Goal: Navigation & Orientation: Find specific page/section

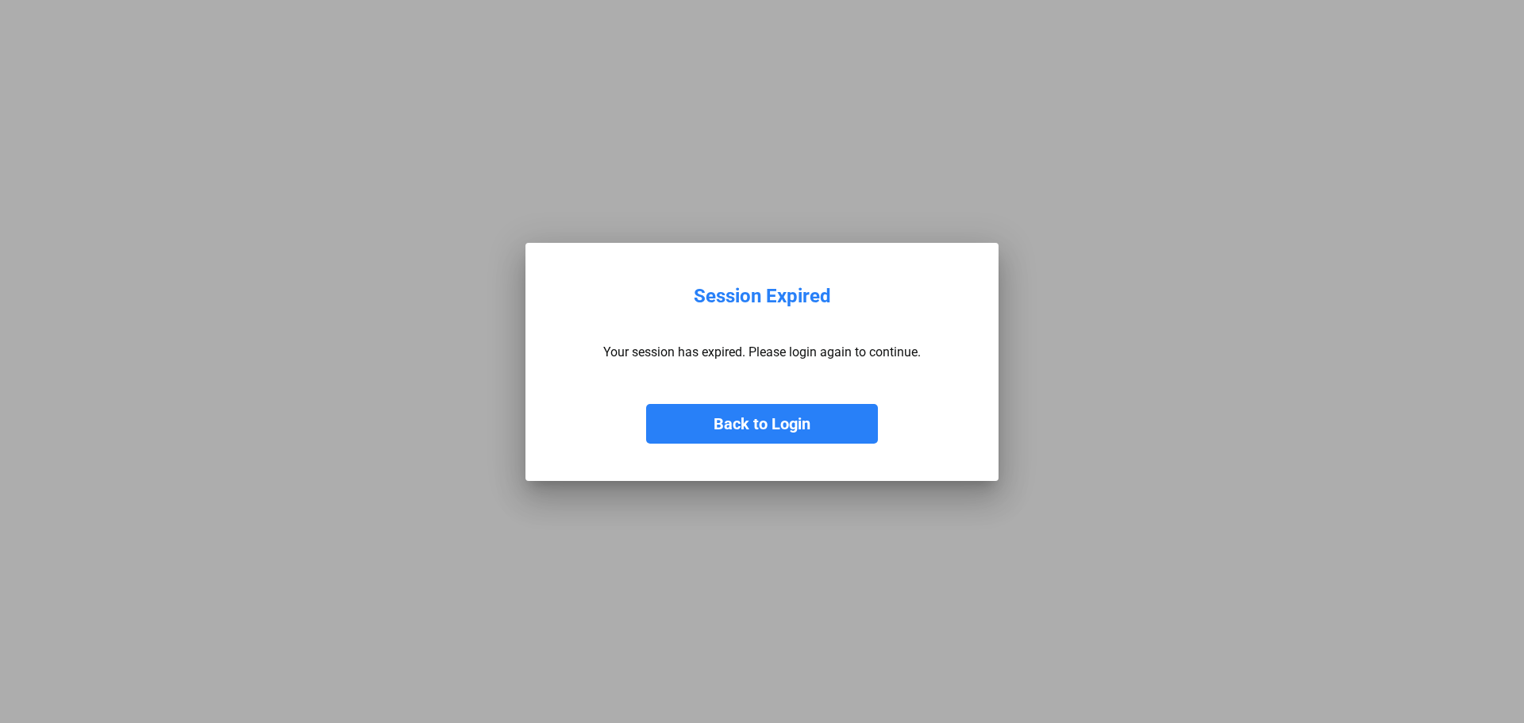
click at [815, 434] on button "Back to Login" at bounding box center [762, 424] width 232 height 40
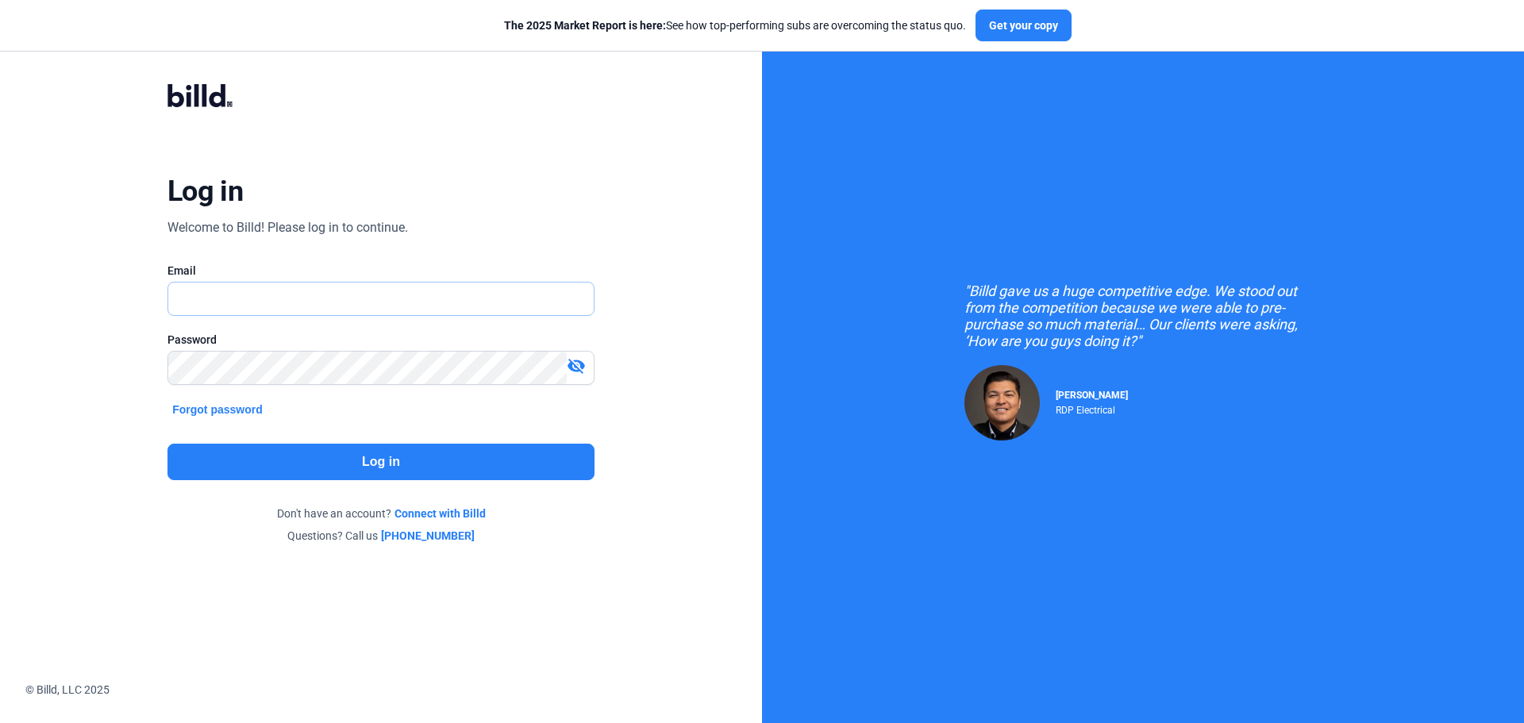
type input "[EMAIL_ADDRESS][DOMAIN_NAME]"
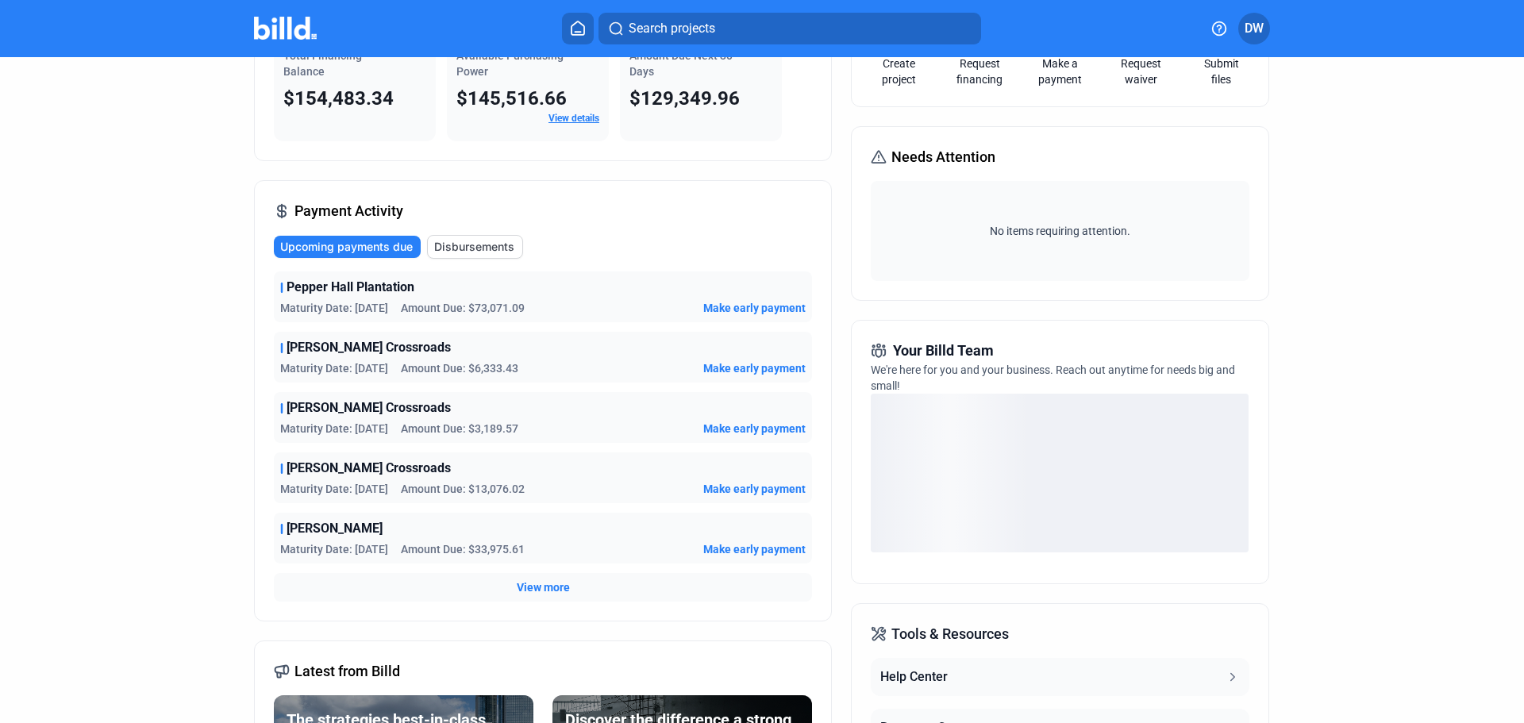
scroll to position [79, 0]
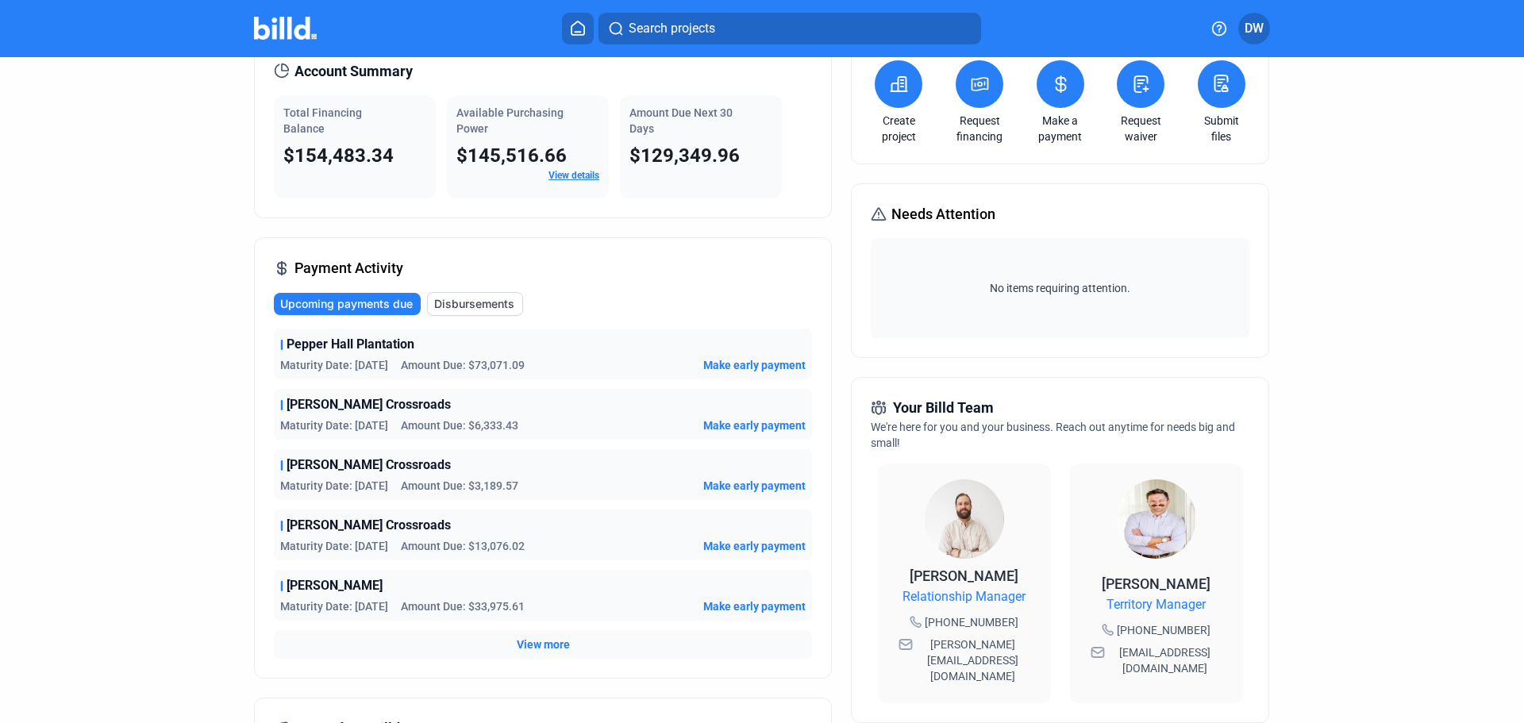
click at [549, 646] on span "View more" at bounding box center [543, 645] width 53 height 16
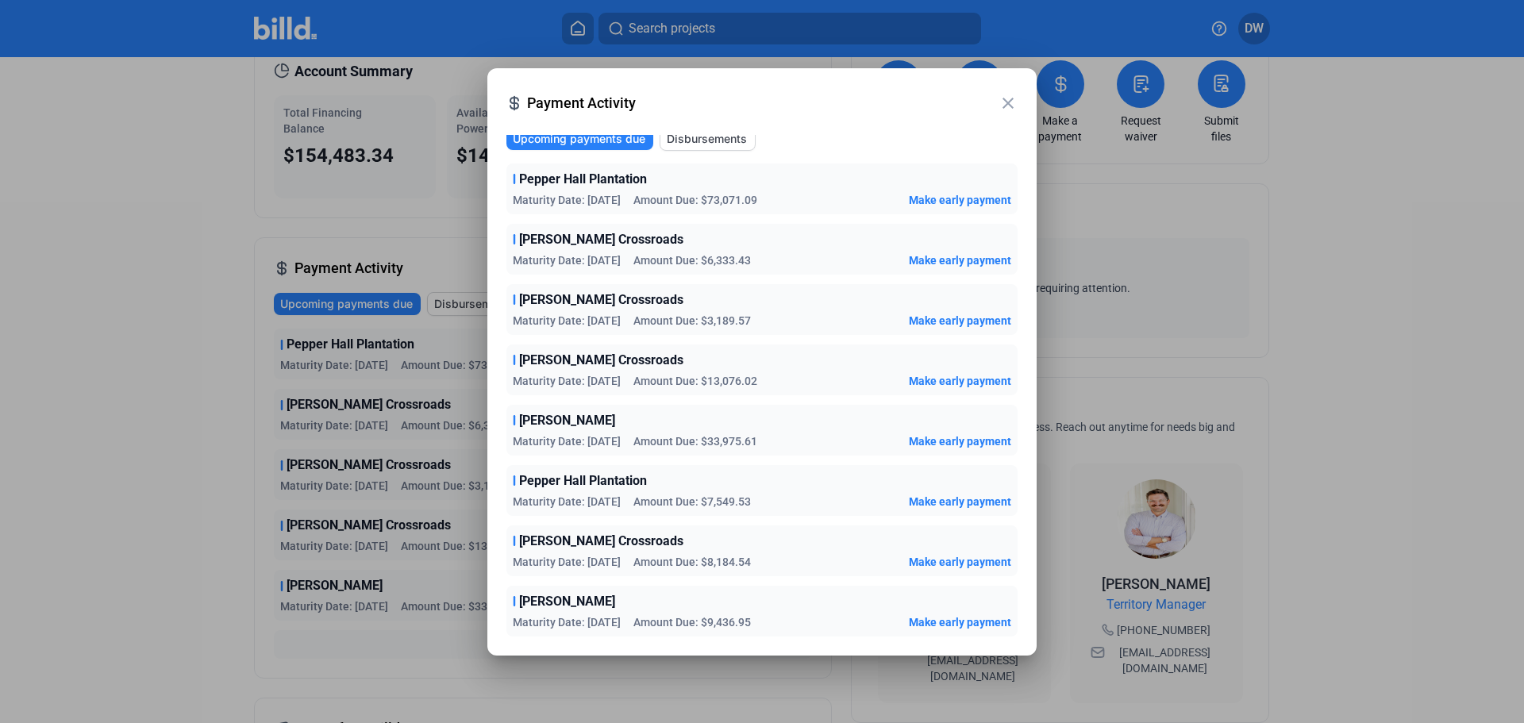
scroll to position [0, 0]
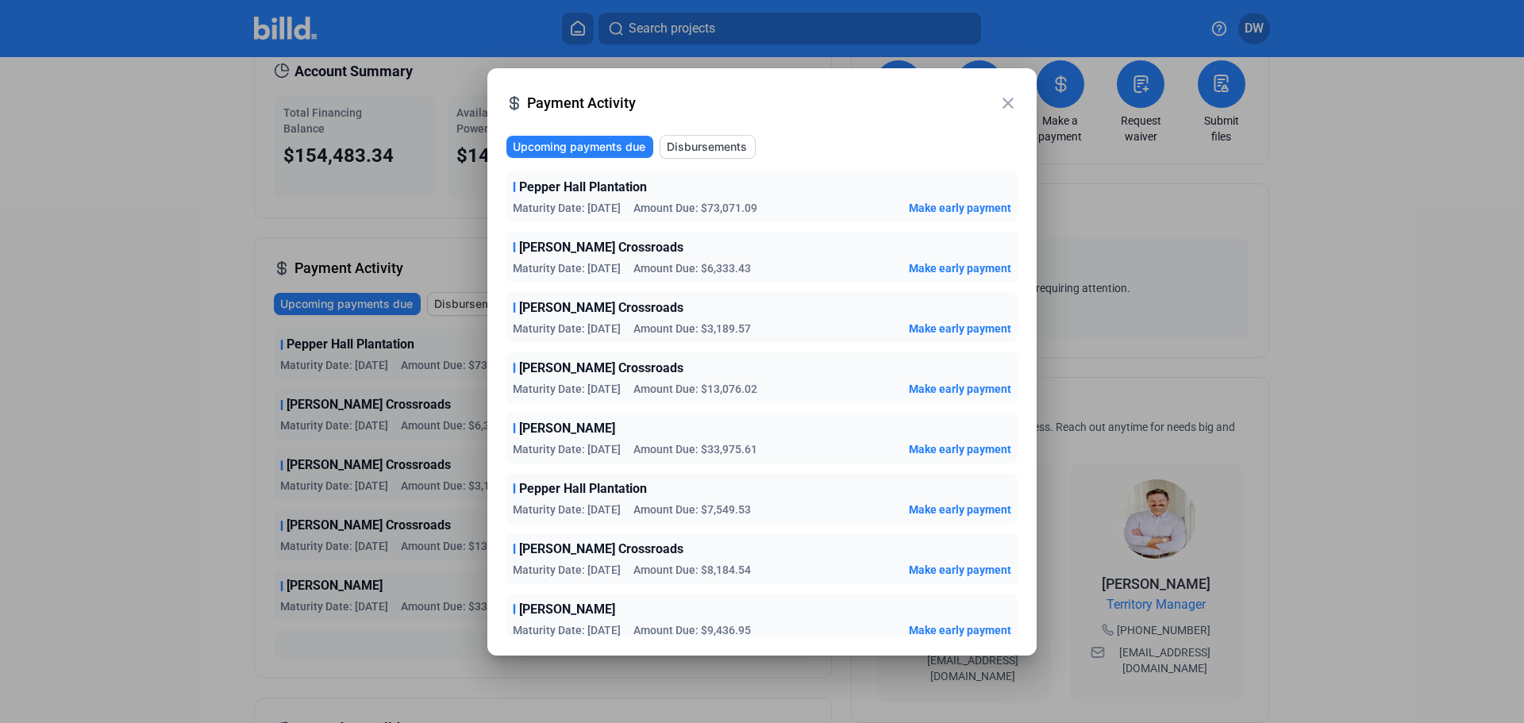
click at [1004, 101] on mat-icon "close" at bounding box center [1008, 103] width 19 height 19
